Goal: Transaction & Acquisition: Download file/media

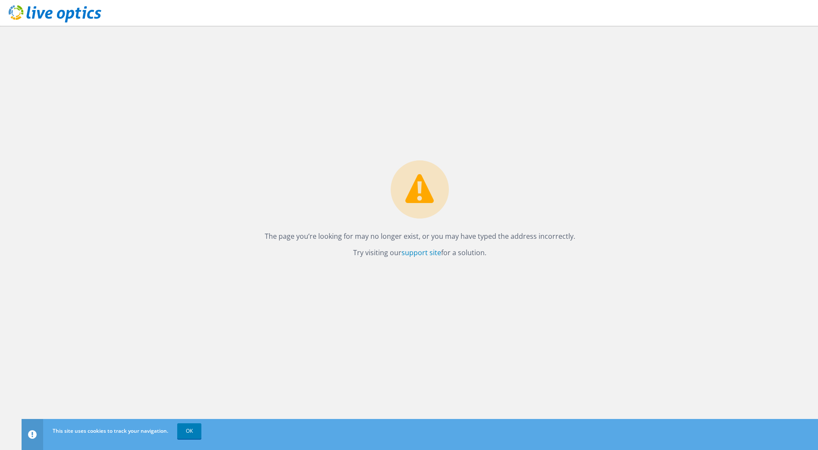
click at [405, 125] on div "The page you’re looking for may no longer exist, or you may have typed the addr…" at bounding box center [420, 238] width 796 height 424
click at [406, 125] on div "The page you’re looking for may no longer exist, or you may have typed the addr…" at bounding box center [420, 238] width 796 height 424
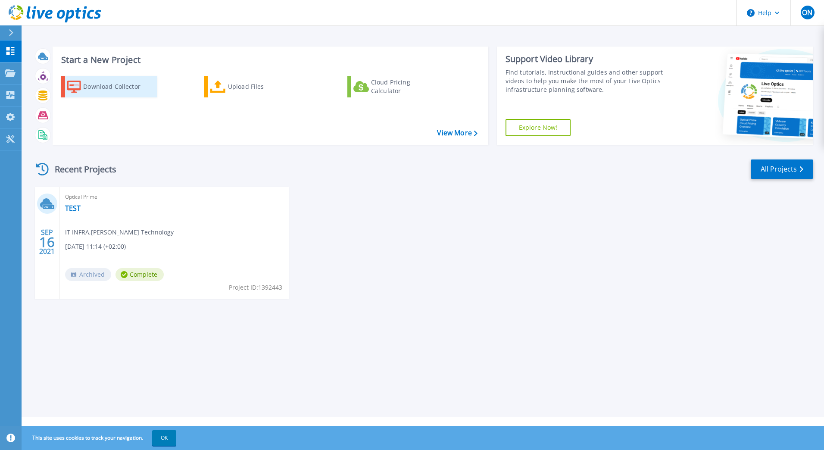
click at [109, 88] on div "Download Collector" at bounding box center [117, 86] width 69 height 17
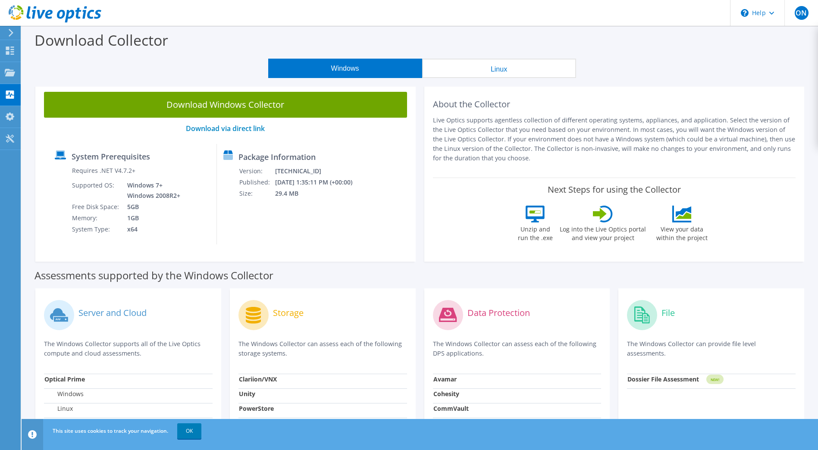
click at [160, 64] on div "Windows Linux" at bounding box center [421, 68] width 783 height 19
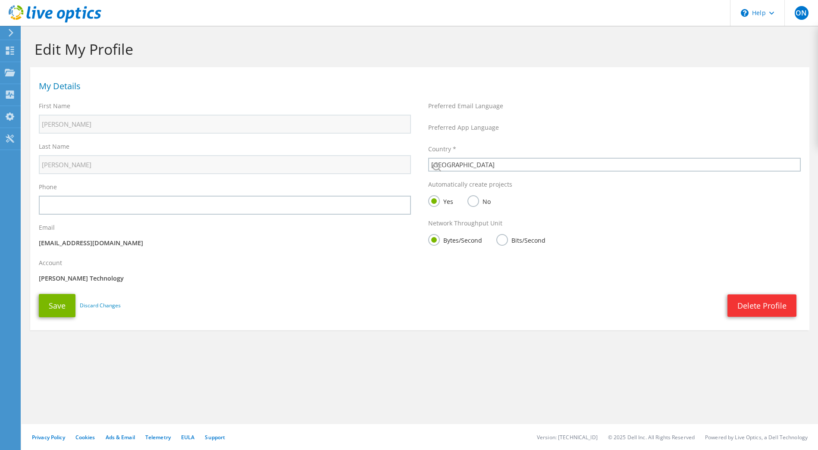
select select "173"
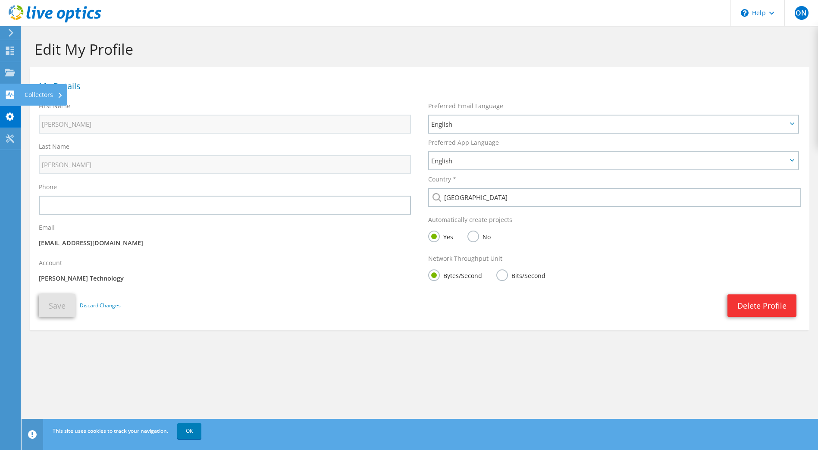
click at [12, 92] on use at bounding box center [10, 95] width 8 height 8
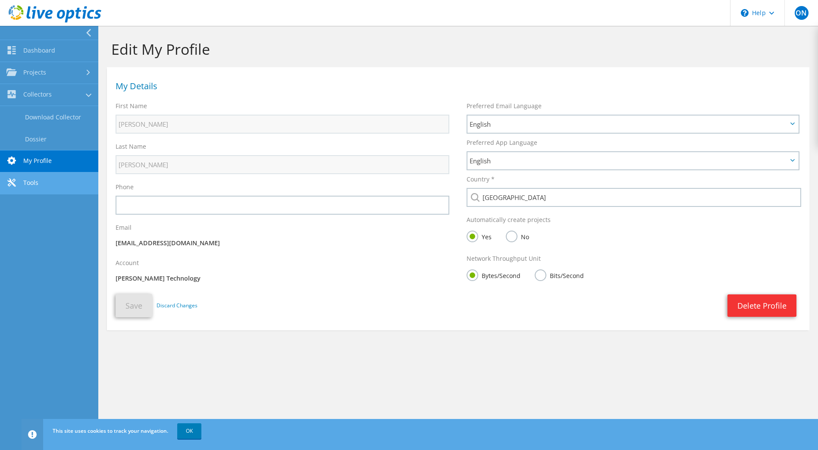
click at [26, 182] on link "Tools" at bounding box center [49, 183] width 98 height 22
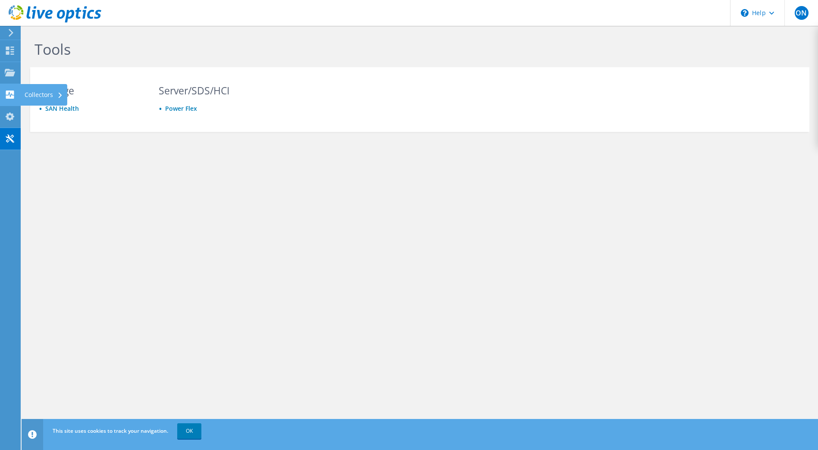
click at [28, 93] on div "Collectors" at bounding box center [43, 95] width 47 height 22
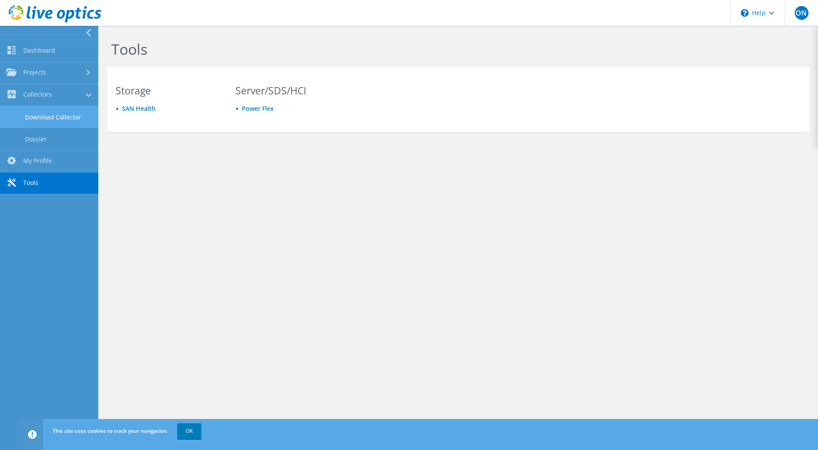
click at [41, 116] on link "Download Collector" at bounding box center [49, 117] width 98 height 22
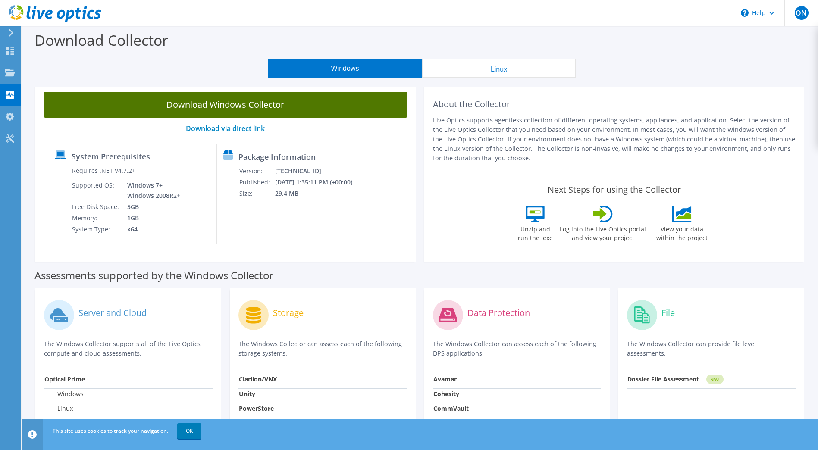
click at [208, 102] on link "Download Windows Collector" at bounding box center [225, 105] width 363 height 26
